Goal: Information Seeking & Learning: Learn about a topic

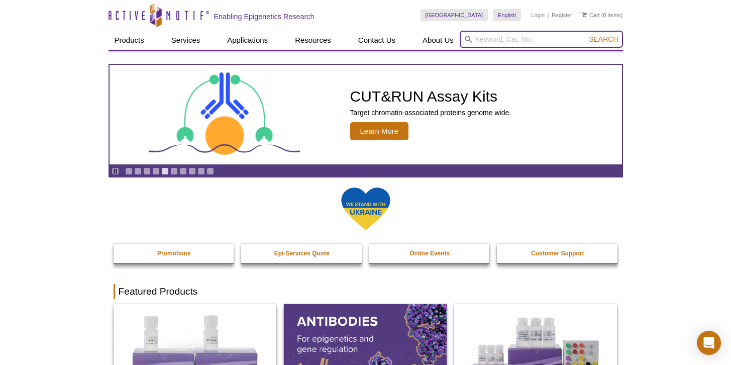
click at [524, 39] on input "search" at bounding box center [541, 39] width 163 height 17
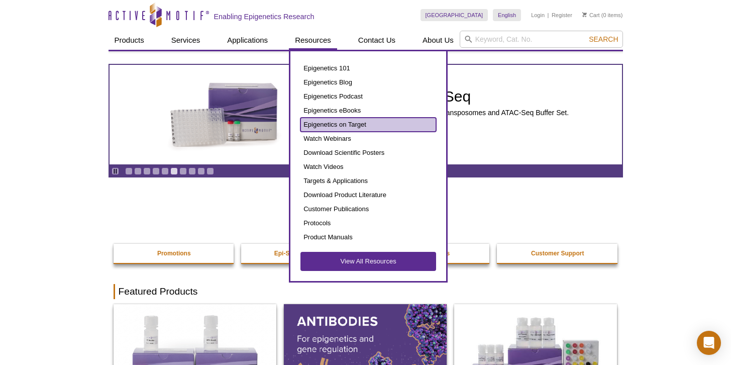
click at [337, 119] on link "Epigenetics on Target" at bounding box center [368, 125] width 136 height 14
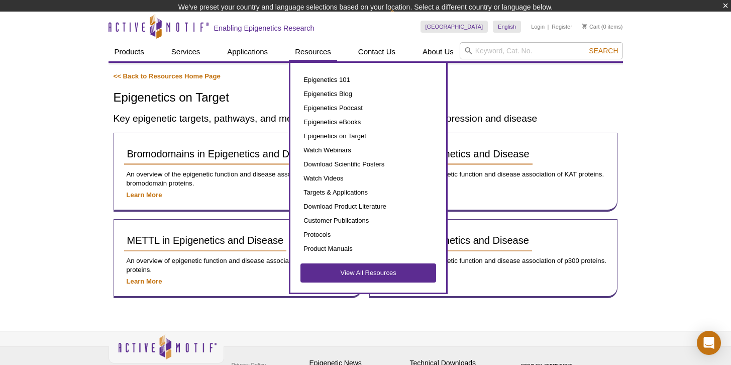
click at [331, 61] on div "Epigenetics 101 Epigenetics Blog Epigenetics Podcast Epigenetics eBooks Epigene…" at bounding box center [368, 177] width 159 height 233
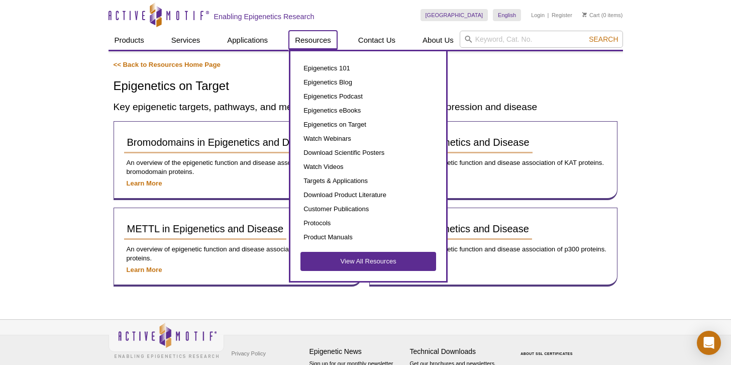
click at [324, 32] on link "Resources" at bounding box center [313, 40] width 48 height 19
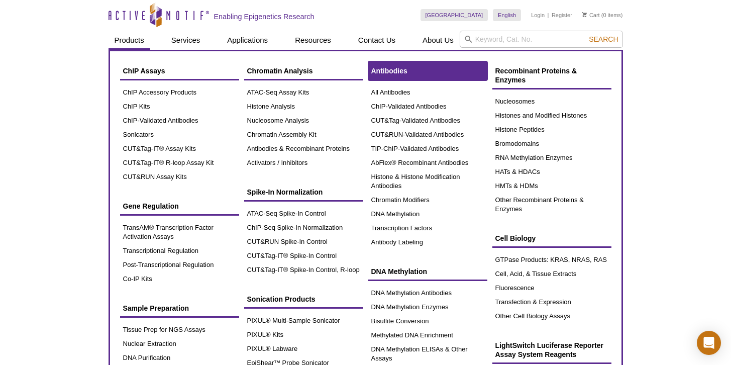
click at [368, 72] on link "Antibodies" at bounding box center [427, 70] width 119 height 19
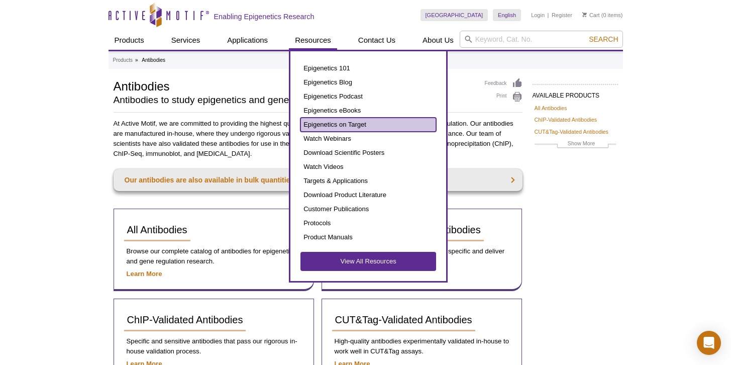
click at [320, 122] on link "Epigenetics on Target" at bounding box center [368, 125] width 136 height 14
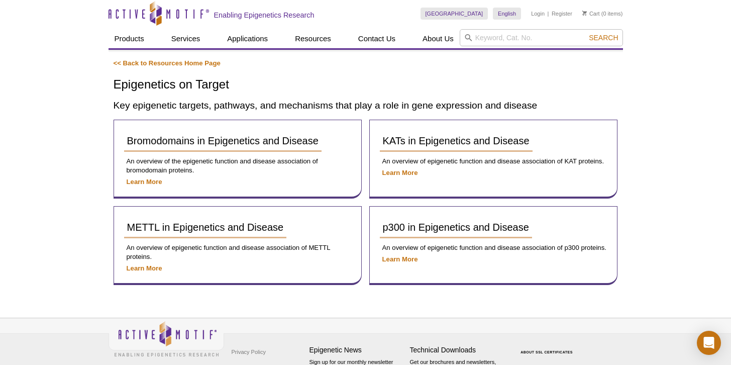
scroll to position [2, 0]
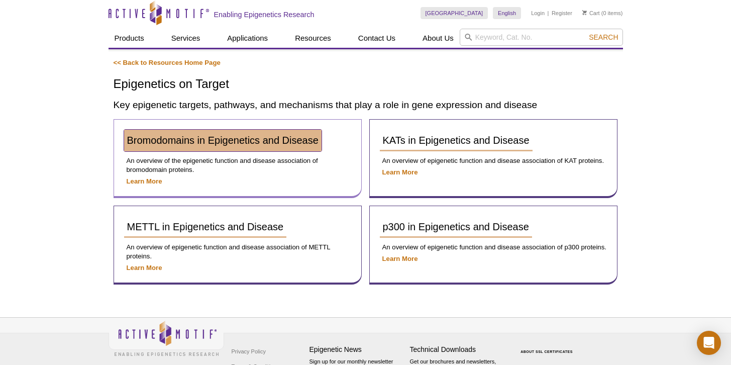
click at [146, 146] on link "Bromodomains in Epigenetics and Disease" at bounding box center [222, 141] width 197 height 22
click at [237, 147] on link "Bromodomains in Epigenetics and Disease" at bounding box center [222, 141] width 197 height 22
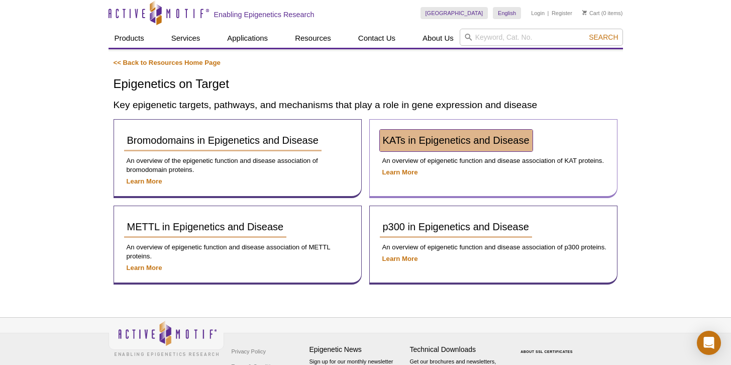
click at [453, 145] on span "KATs in Epigenetics and Disease" at bounding box center [456, 140] width 147 height 11
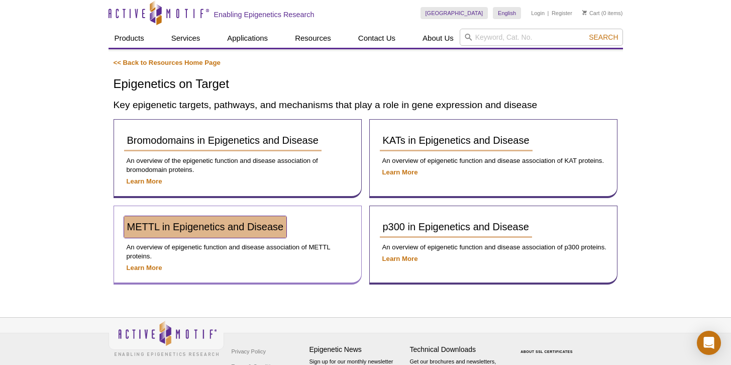
click at [219, 233] on link "METTL in Epigenetics and Disease" at bounding box center [205, 227] width 163 height 22
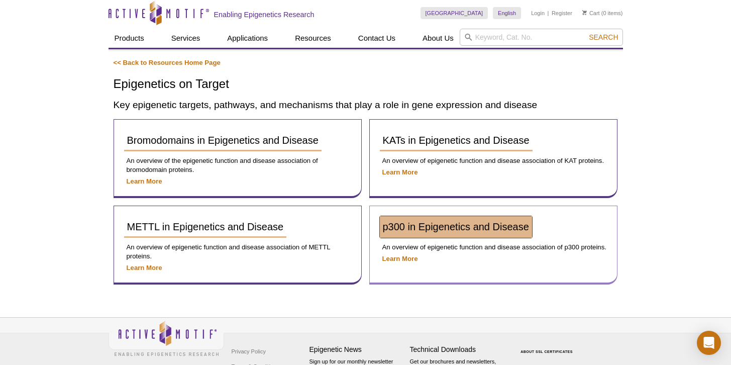
click at [458, 226] on span "p300 in Epigenetics and Disease" at bounding box center [456, 226] width 146 height 11
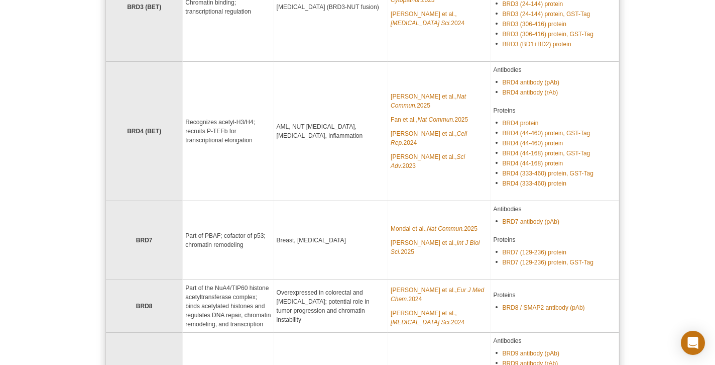
scroll to position [550, 0]
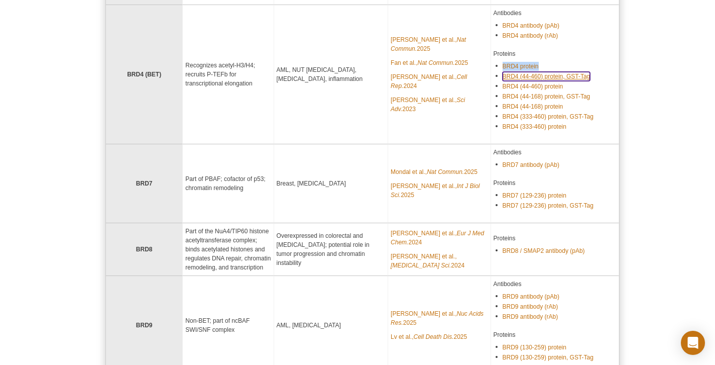
click at [555, 72] on link "BRD4 (44-460) protein, GST-Tag" at bounding box center [547, 76] width 88 height 9
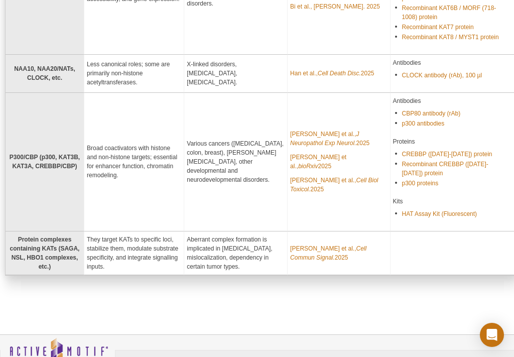
scroll to position [553, 0]
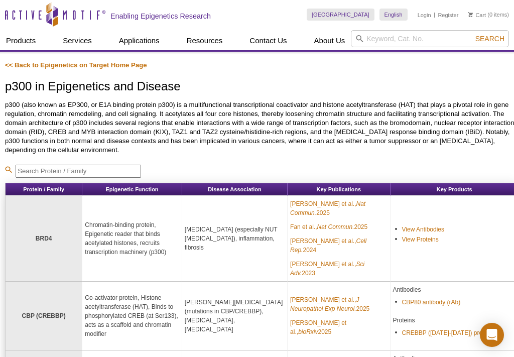
scroll to position [136, 0]
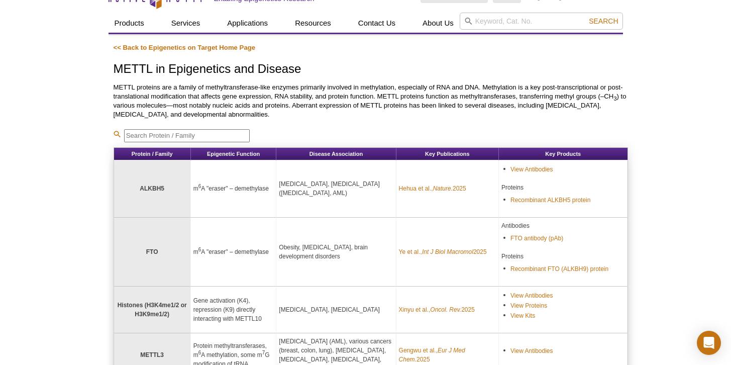
scroll to position [407, 0]
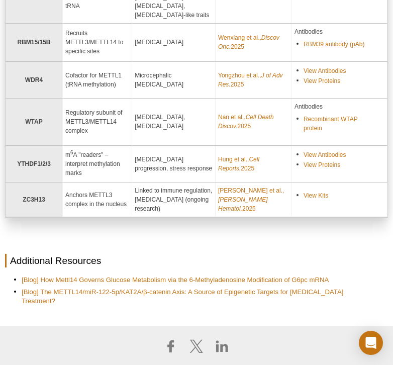
select select "[GEOGRAPHIC_DATA]"
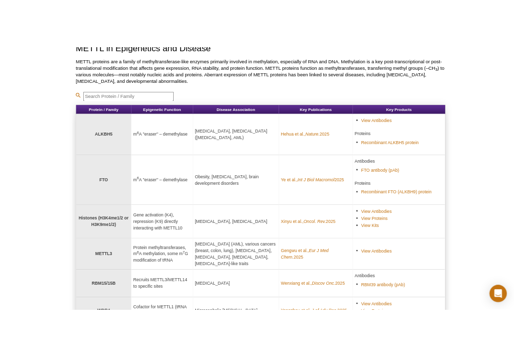
scroll to position [0, 0]
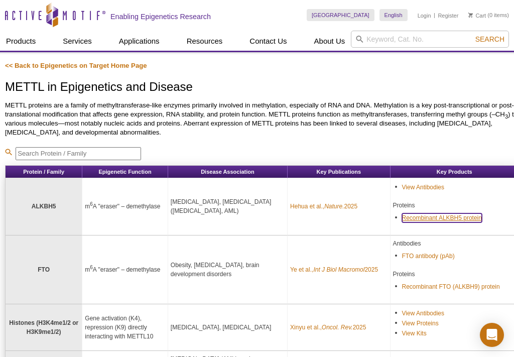
click at [429, 218] on link "Recombinant ALKBH5 protein" at bounding box center [442, 217] width 80 height 9
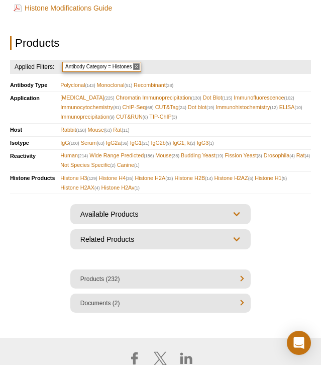
select select "[GEOGRAPHIC_DATA]"
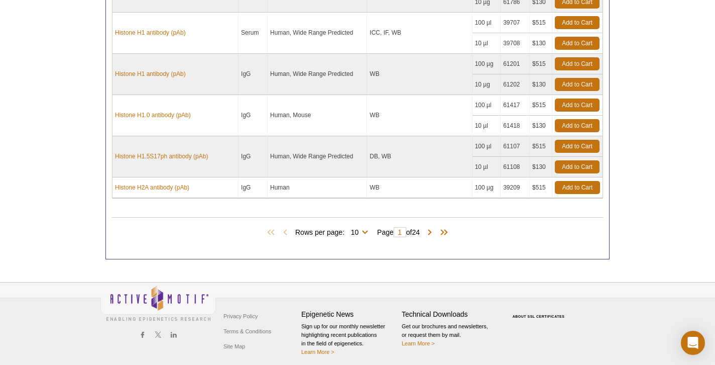
scroll to position [672, 0]
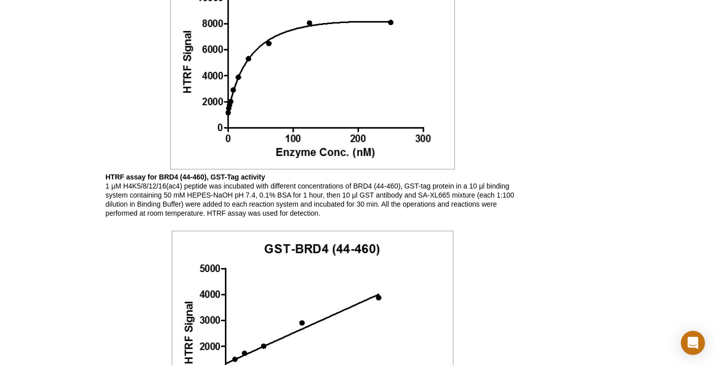
scroll to position [857, 0]
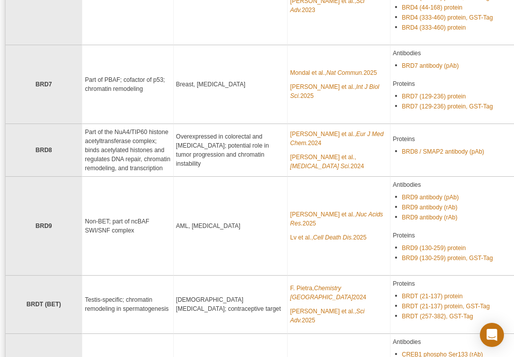
scroll to position [617, 0]
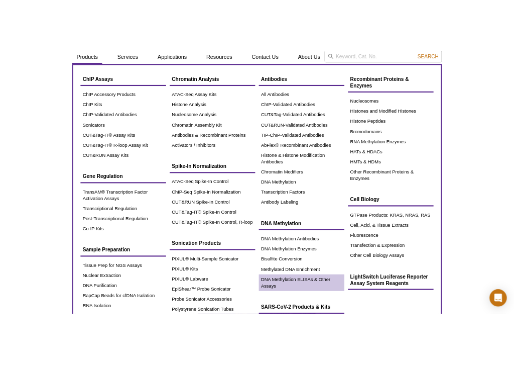
scroll to position [31, 0]
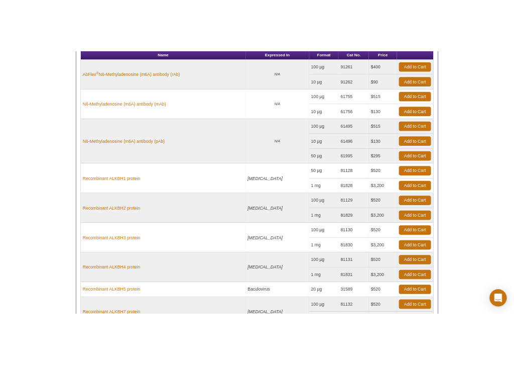
scroll to position [3, 0]
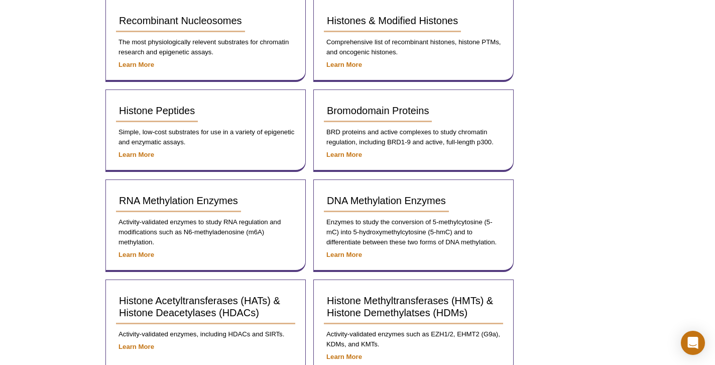
scroll to position [315, 0]
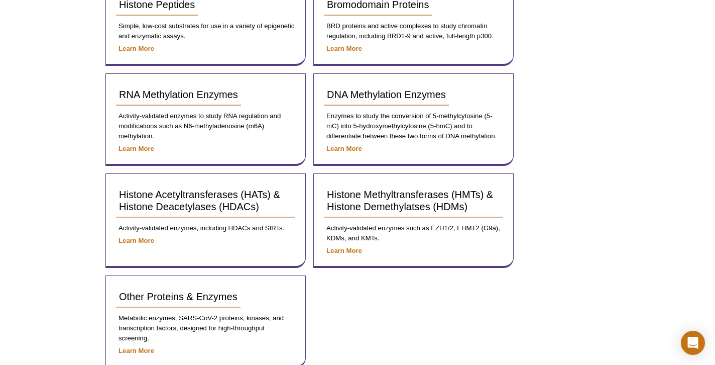
click at [567, 167] on div "AVAILABLE PRODUCTS Nucleosomes Histones and Modified Histones Histone Peptides …" at bounding box center [357, 344] width 514 height 1162
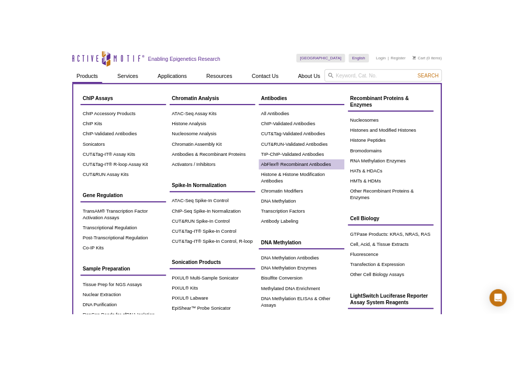
scroll to position [11, 0]
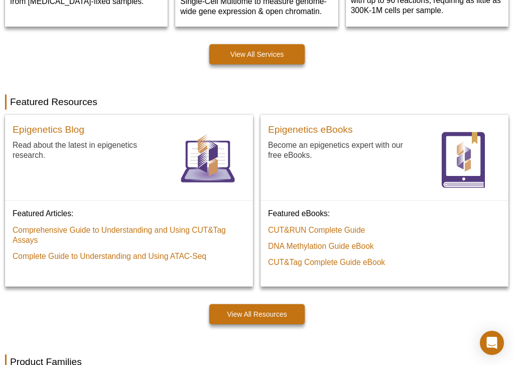
scroll to position [692, 0]
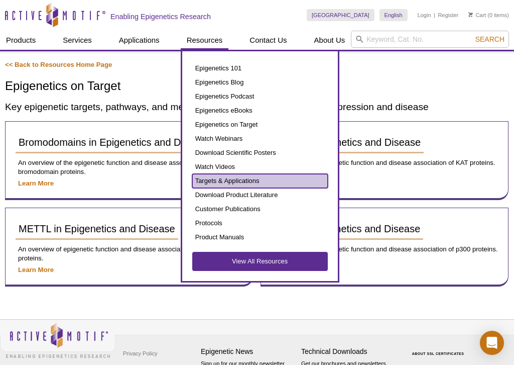
click at [238, 179] on link "Targets & Applications" at bounding box center [260, 181] width 136 height 14
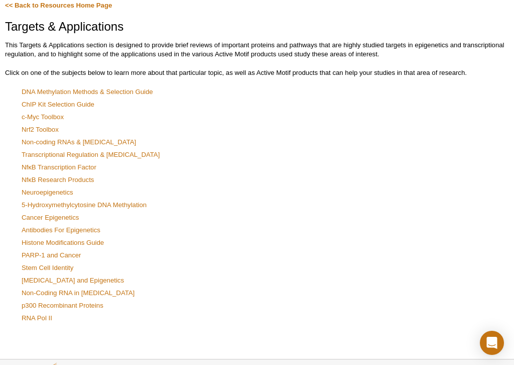
scroll to position [59, 0]
click at [89, 306] on link "p300 Recombinant Proteins" at bounding box center [63, 305] width 82 height 9
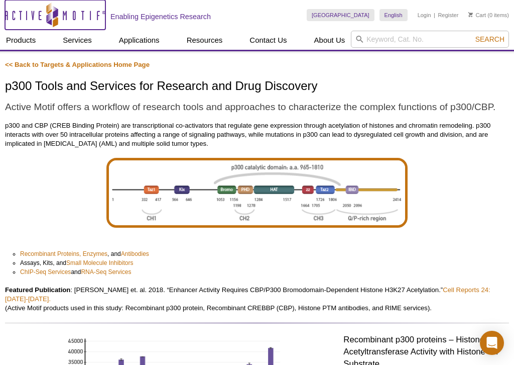
click at [41, 17] on icon "Active Motif Logo" at bounding box center [55, 15] width 100 height 25
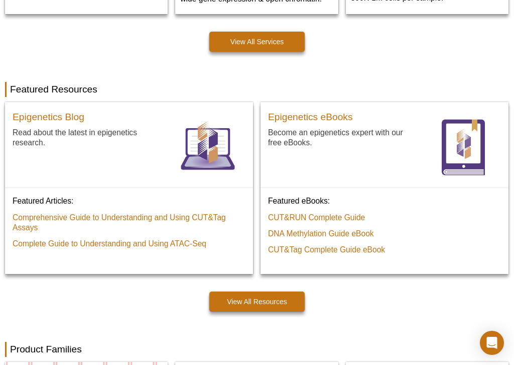
scroll to position [704, 0]
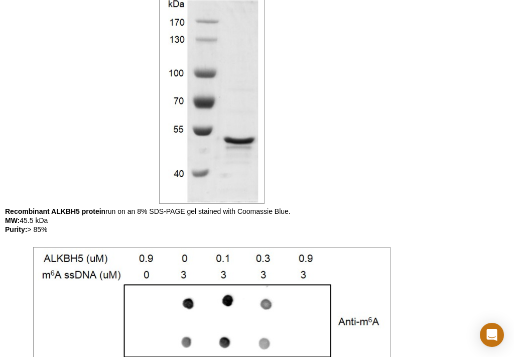
scroll to position [371, 0]
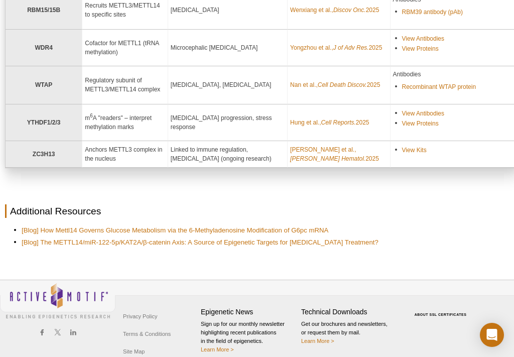
scroll to position [415, 0]
